Goal: Task Accomplishment & Management: Complete application form

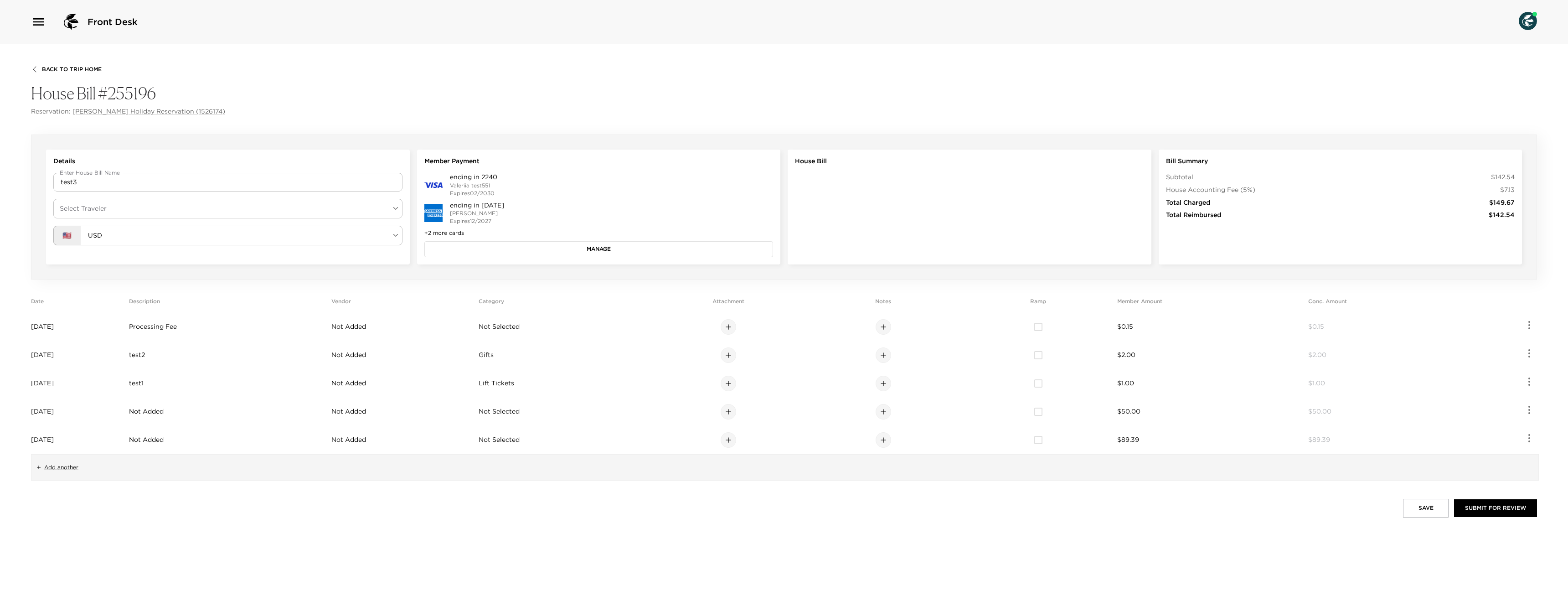
click at [547, 252] on button "Manage" at bounding box center [599, 248] width 349 height 15
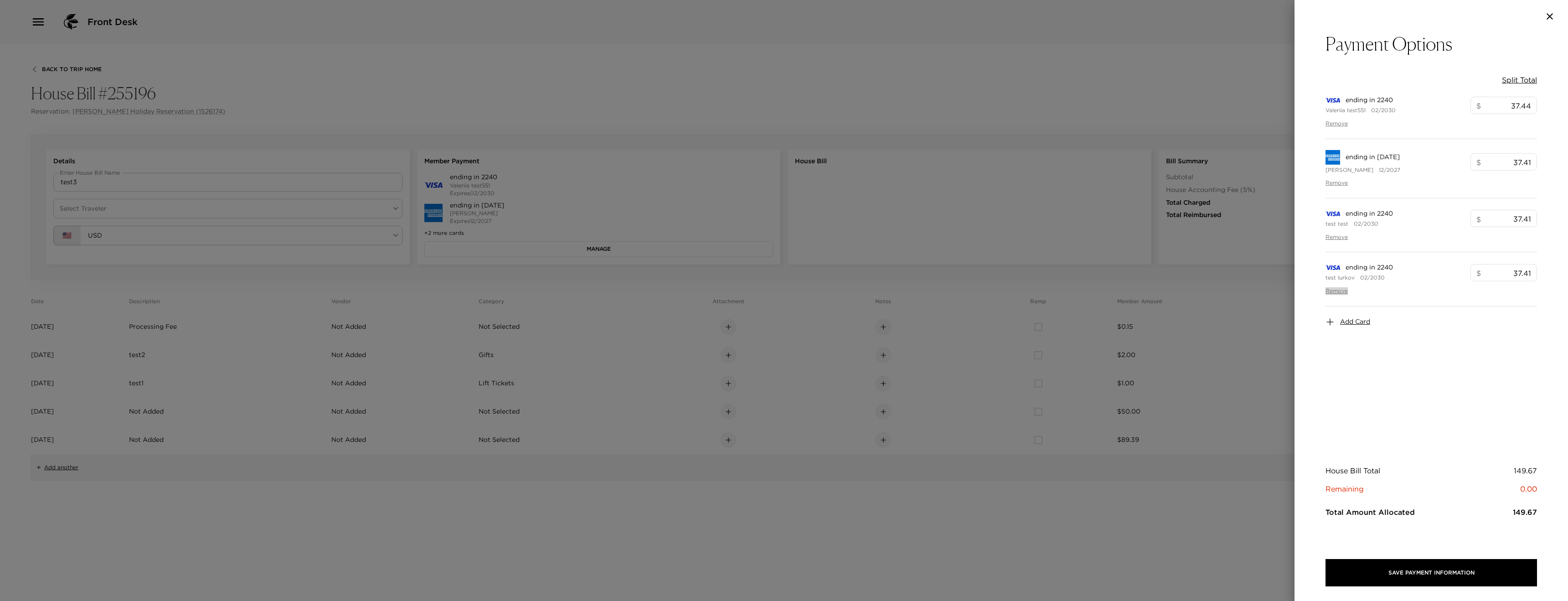
click at [1339, 292] on button "Remove" at bounding box center [1337, 291] width 23 height 8
click at [1345, 270] on span "Add Card" at bounding box center [1355, 268] width 30 height 9
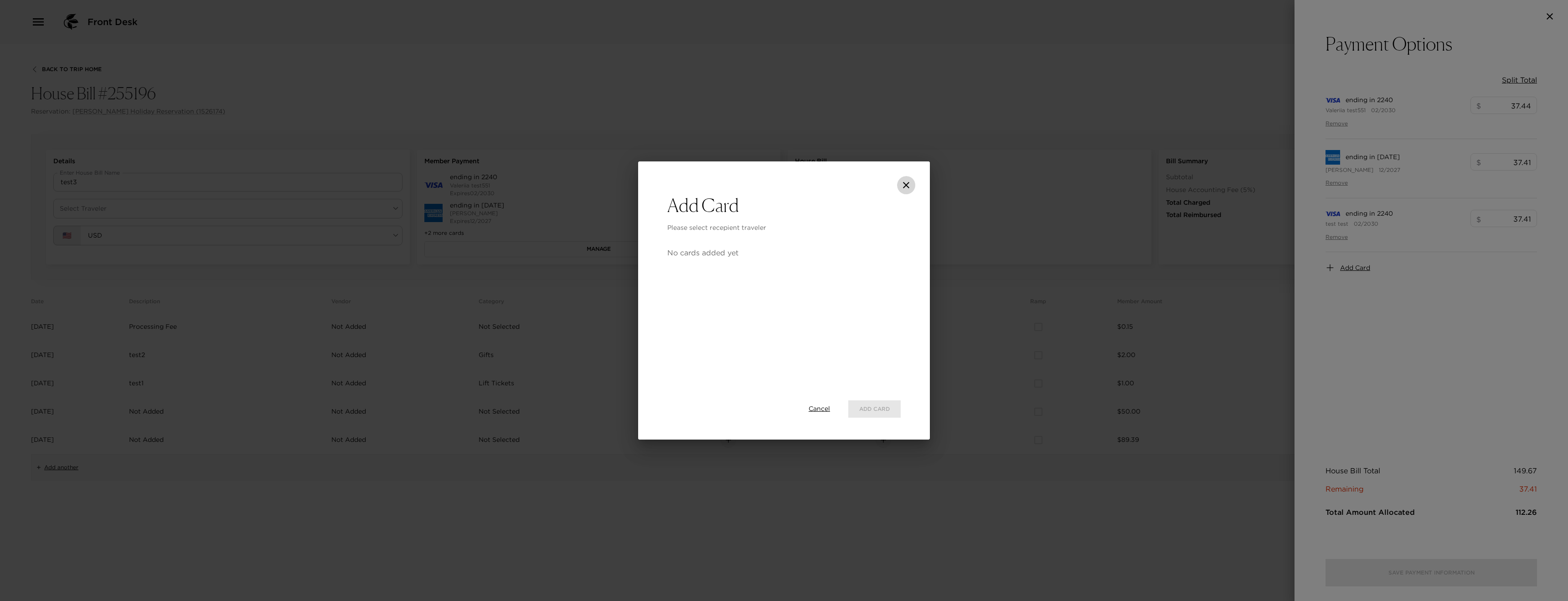
click at [909, 178] on button "close" at bounding box center [906, 185] width 18 height 18
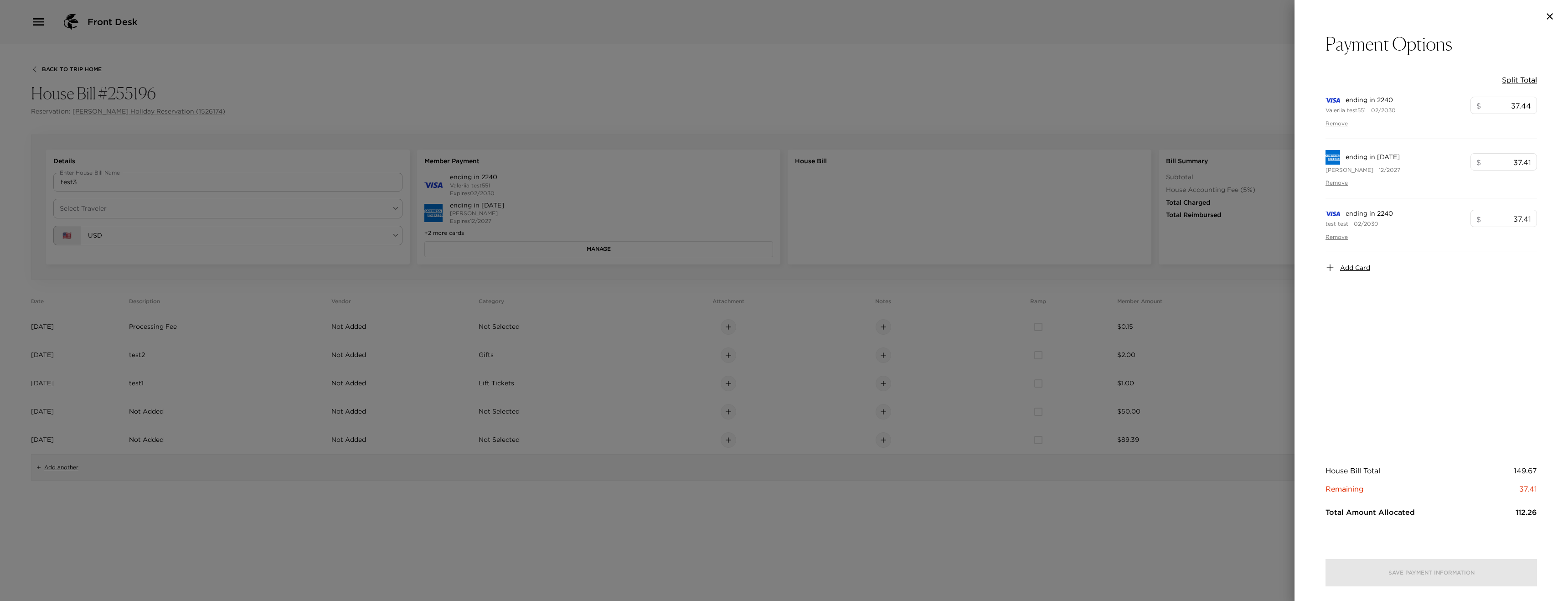
click at [1525, 76] on button "Split Total" at bounding box center [1519, 80] width 35 height 10
type input "49.89"
click at [1479, 575] on button "Save Payment Information" at bounding box center [1431, 572] width 211 height 27
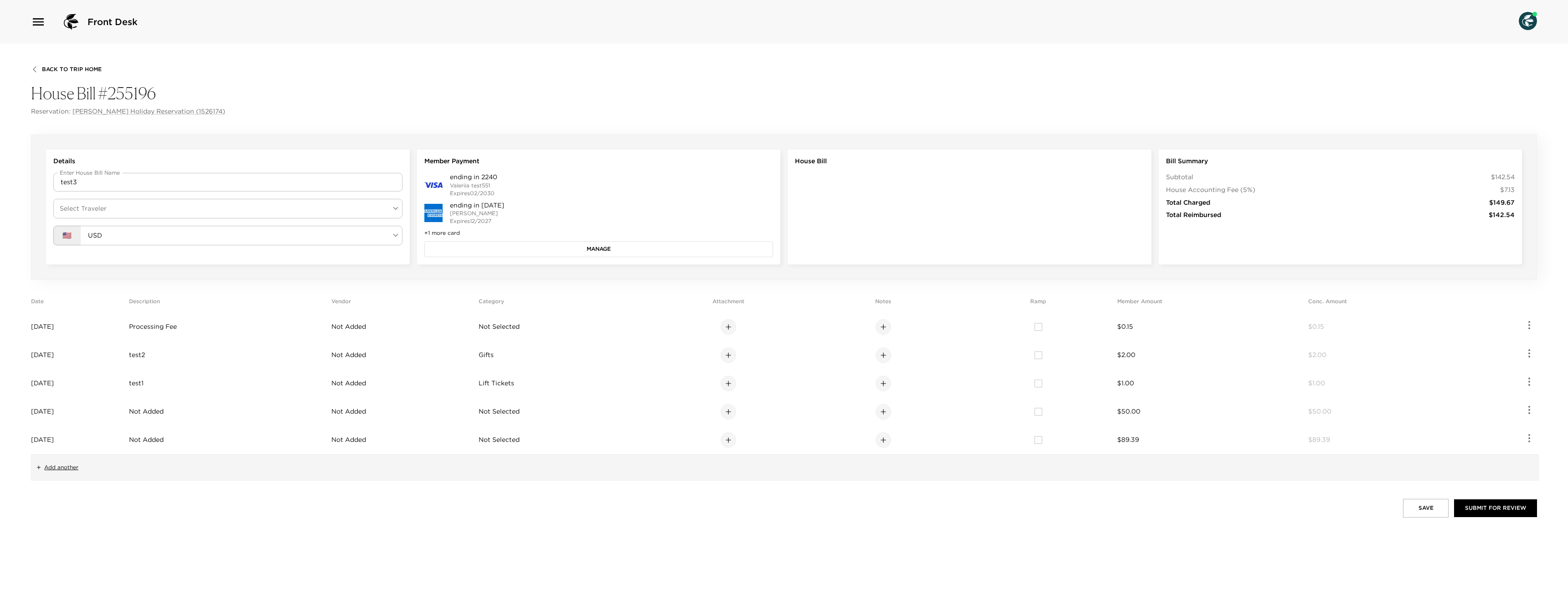
click at [108, 116] on div "Back To Trip Home House Bill #255196 Reservation: [PERSON_NAME] Holiday Reserva…" at bounding box center [784, 322] width 1568 height 557
click at [108, 110] on link "[PERSON_NAME] Holiday Reservation (1526174)" at bounding box center [149, 111] width 153 height 9
click at [71, 73] on div "Back To Trip Home House Bill #255196 Reservation: [PERSON_NAME][GEOGRAPHIC_DATA…" at bounding box center [784, 91] width 1506 height 51
click at [71, 69] on span "Back To Trip Home" at bounding box center [72, 69] width 60 height 6
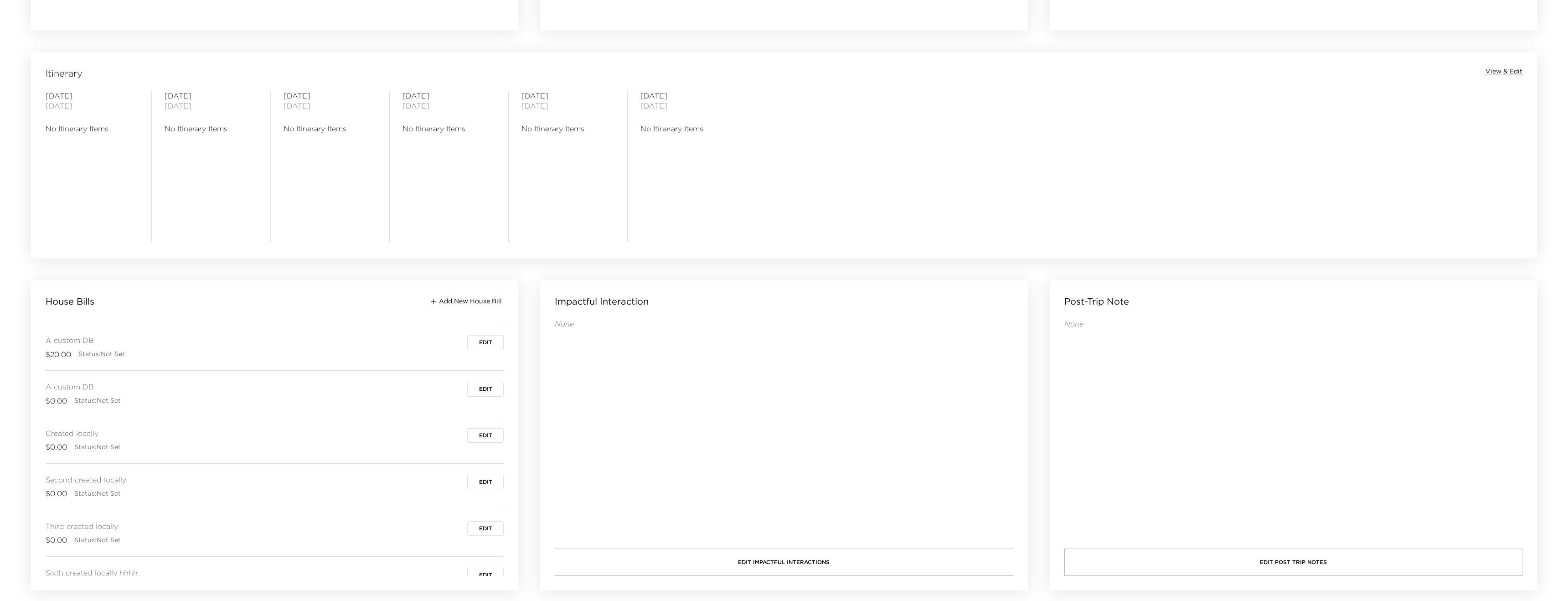
scroll to position [278, 0]
click at [464, 300] on span "Add New House Bill" at bounding box center [470, 301] width 63 height 9
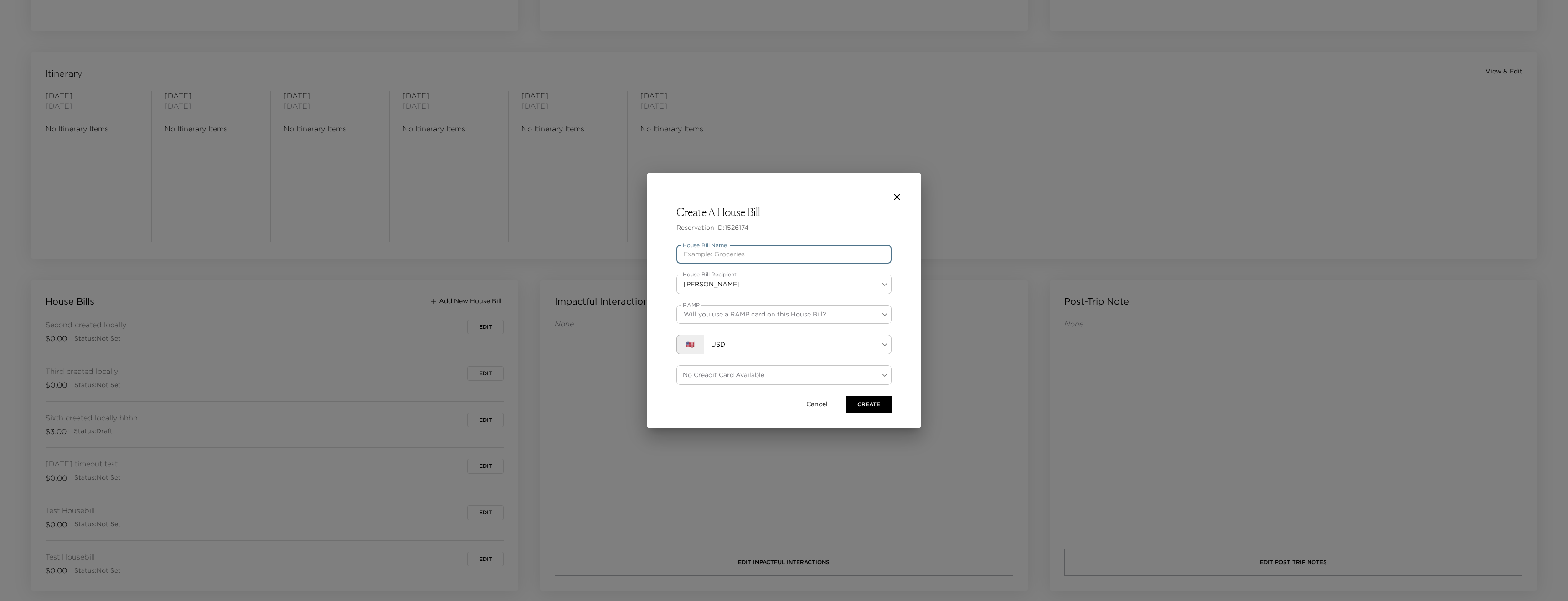
click at [724, 254] on input "House Bill Name" at bounding box center [783, 255] width 215 height 18
type input "Test Housebill"
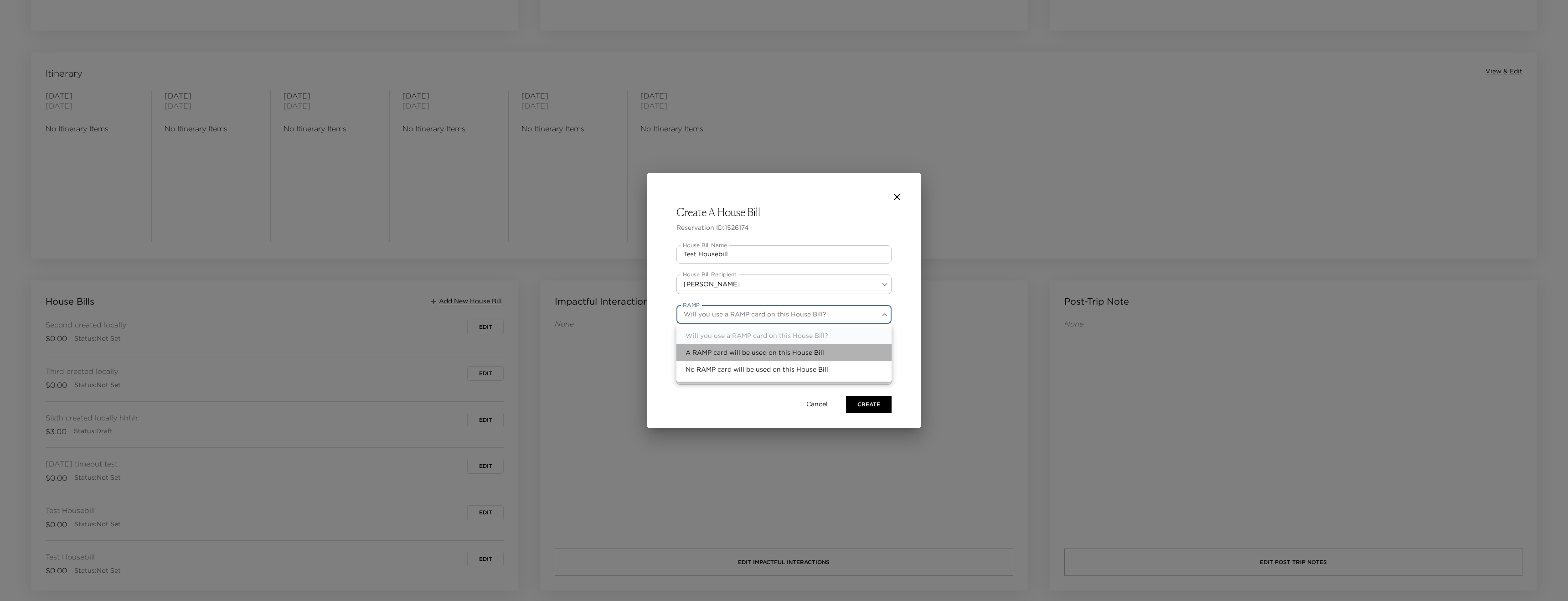
click at [710, 354] on li "A RAMP card will be used on this House Bill" at bounding box center [783, 353] width 215 height 17
type input "ramp"
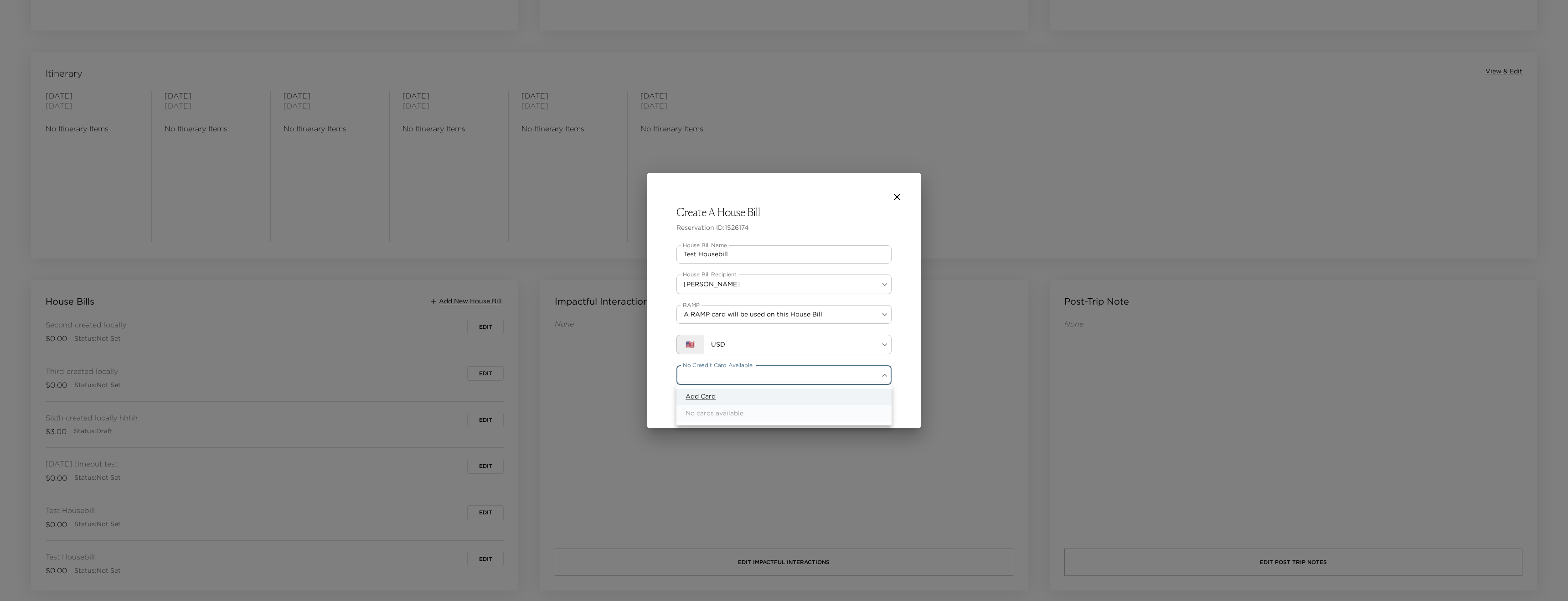
click at [702, 396] on span "Add Card" at bounding box center [700, 396] width 30 height 9
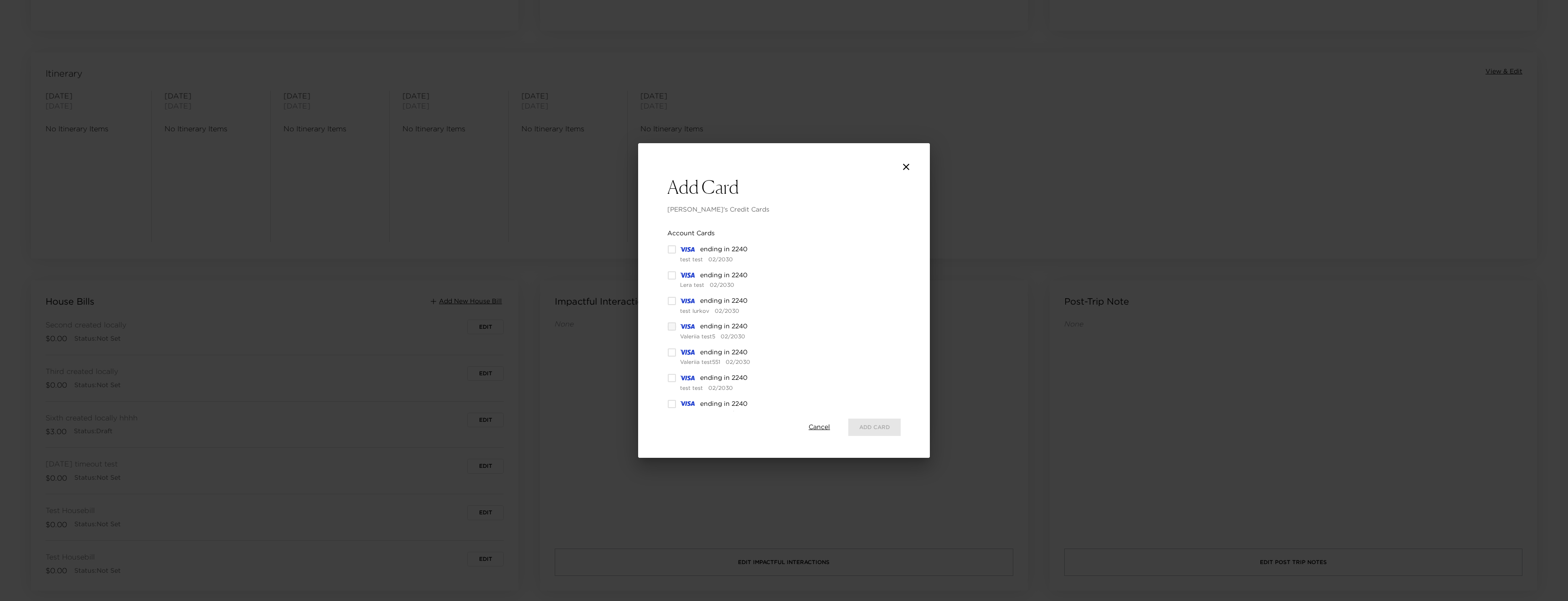
click at [670, 322] on input "checkbox" at bounding box center [671, 326] width 9 height 9
checkbox input "true"
click at [674, 297] on input "checkbox" at bounding box center [671, 301] width 9 height 9
checkbox input "true"
checkbox input "false"
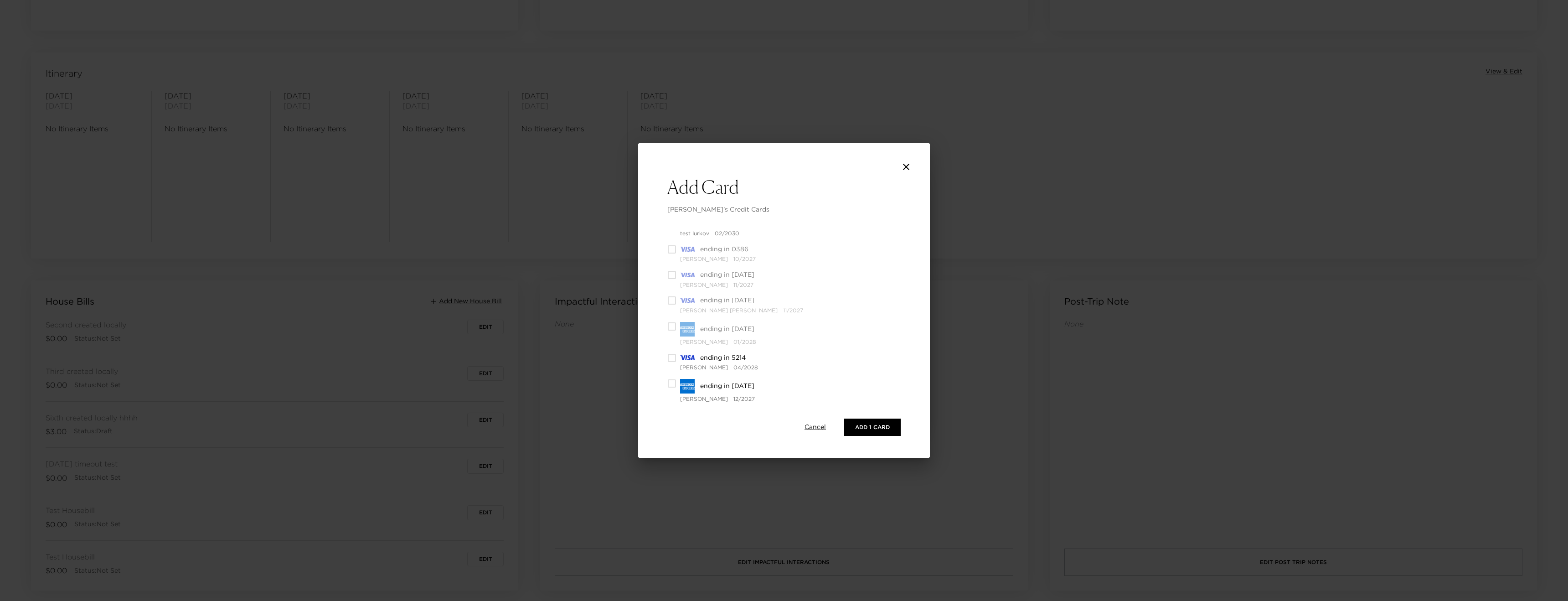
scroll to position [251, 0]
click at [670, 337] on input "checkbox" at bounding box center [671, 339] width 9 height 9
checkbox input "true"
checkbox input "false"
click at [891, 429] on button "Add 1 Card" at bounding box center [872, 427] width 57 height 17
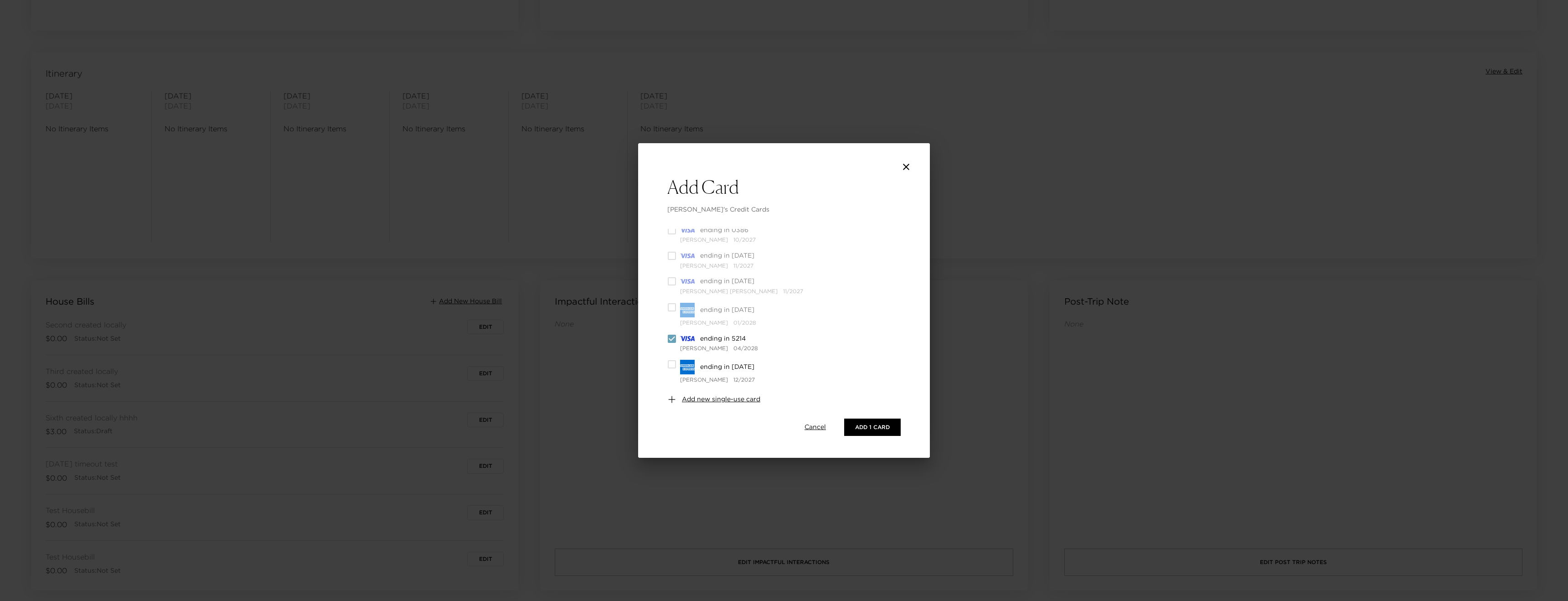
type input "F91C15ED83FB3467E0531D588D0A835B"
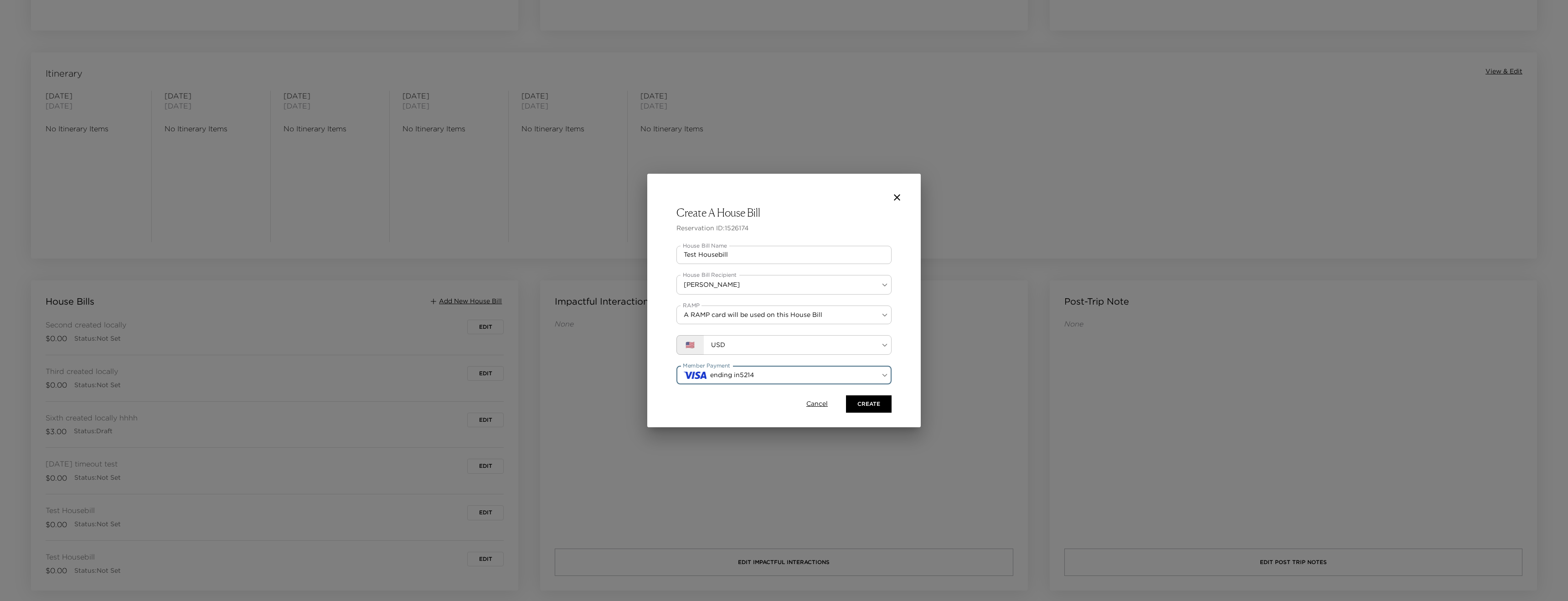
scroll to position [0, 0]
click at [889, 401] on button "Create" at bounding box center [869, 404] width 46 height 17
